Goal: Information Seeking & Learning: Learn about a topic

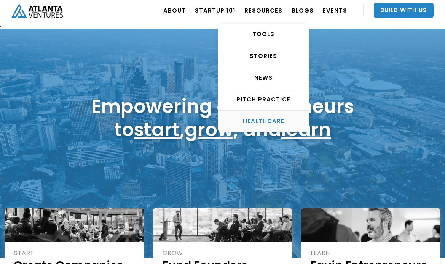
click at [265, 121] on div "HEALTHCARE" at bounding box center [263, 121] width 91 height 8
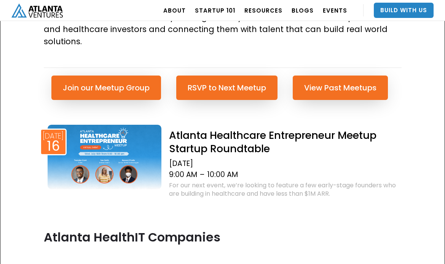
scroll to position [332, 0]
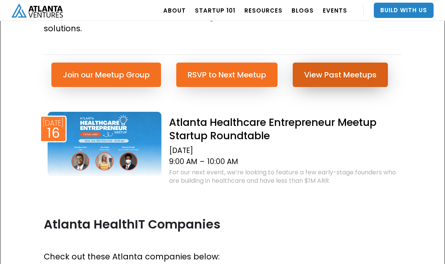
click at [325, 62] on link "View Past Meetups" at bounding box center [340, 74] width 95 height 24
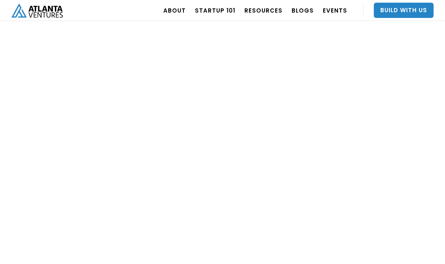
scroll to position [2989, 0]
click at [309, 141] on link at bounding box center [330, 72] width 215 height 234
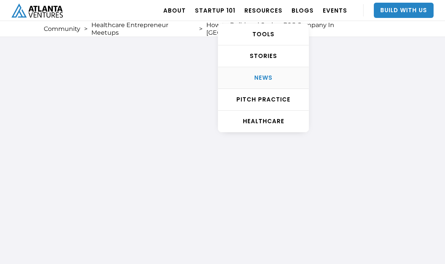
scroll to position [3, 0]
